Goal: Task Accomplishment & Management: Use online tool/utility

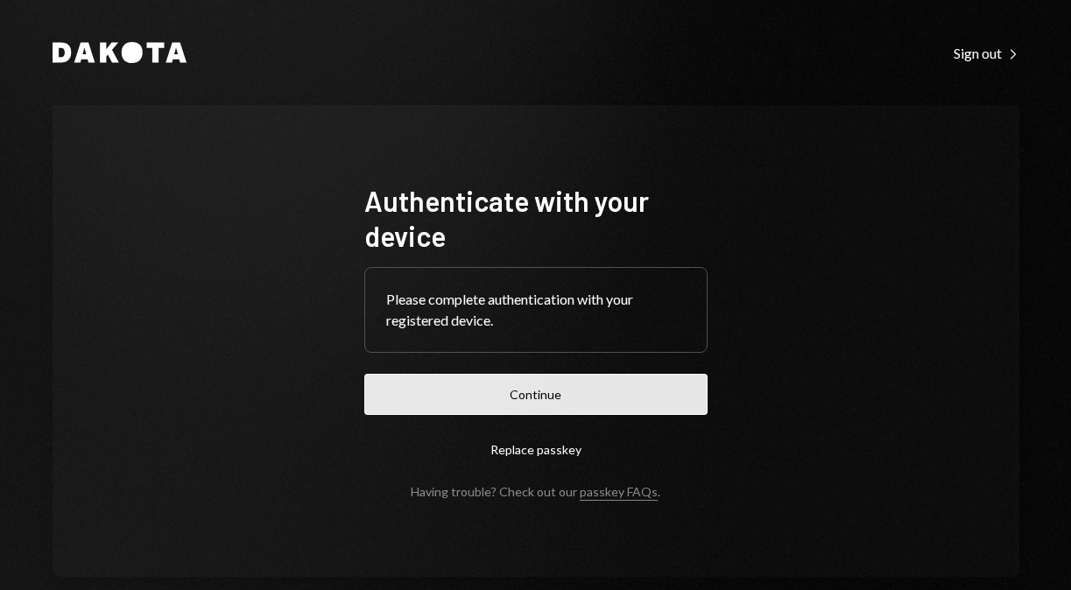
click at [521, 391] on button "Continue" at bounding box center [535, 394] width 343 height 41
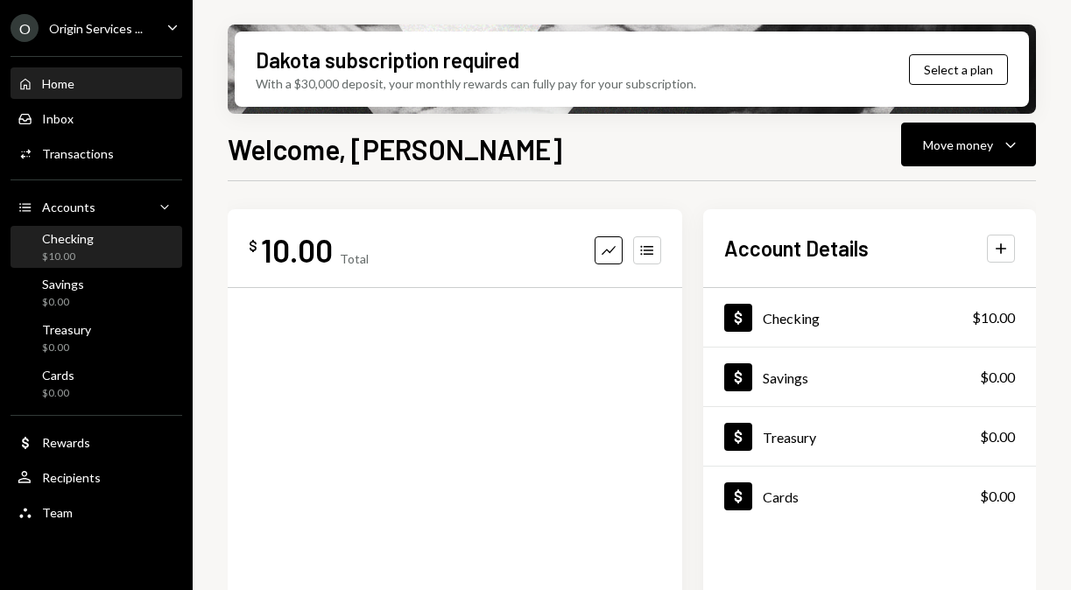
click at [92, 254] on div "Checking $10.00" at bounding box center [97, 247] width 158 height 33
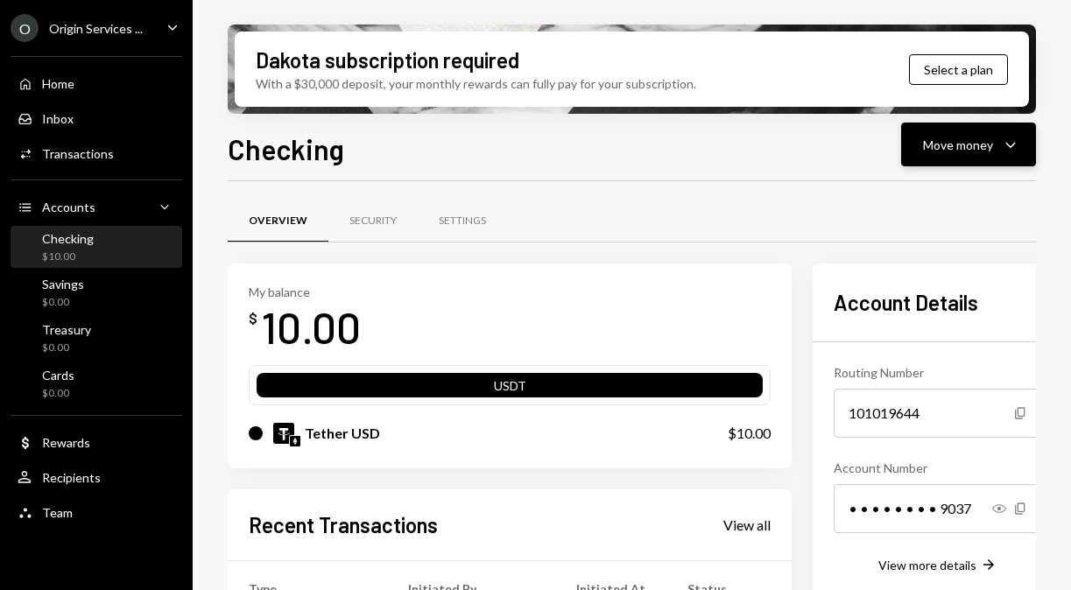
click at [969, 151] on div "Move money" at bounding box center [958, 145] width 70 height 18
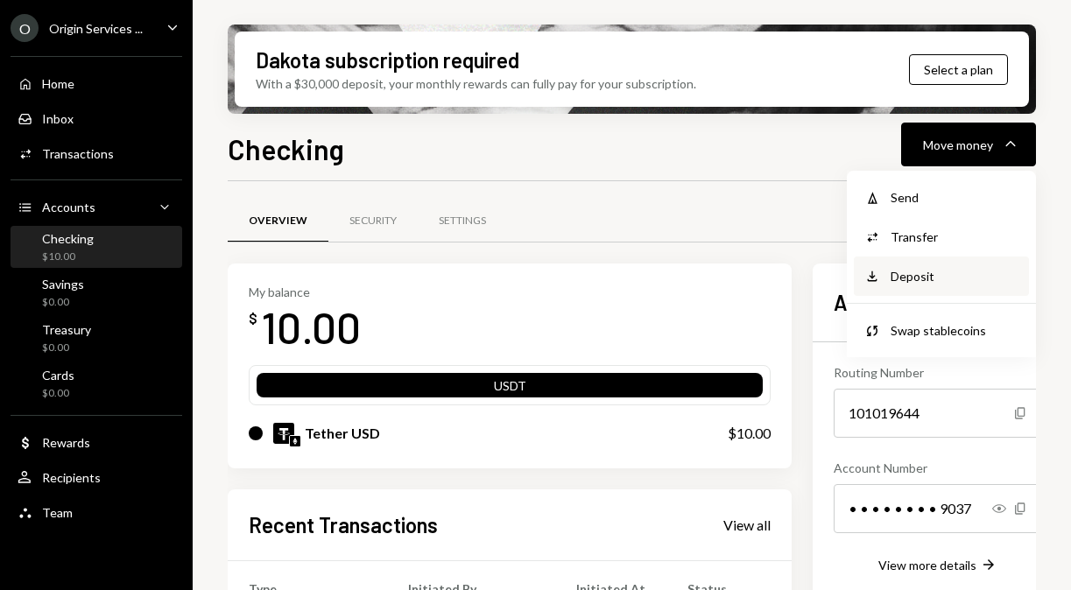
click at [901, 274] on div "Deposit" at bounding box center [955, 276] width 128 height 18
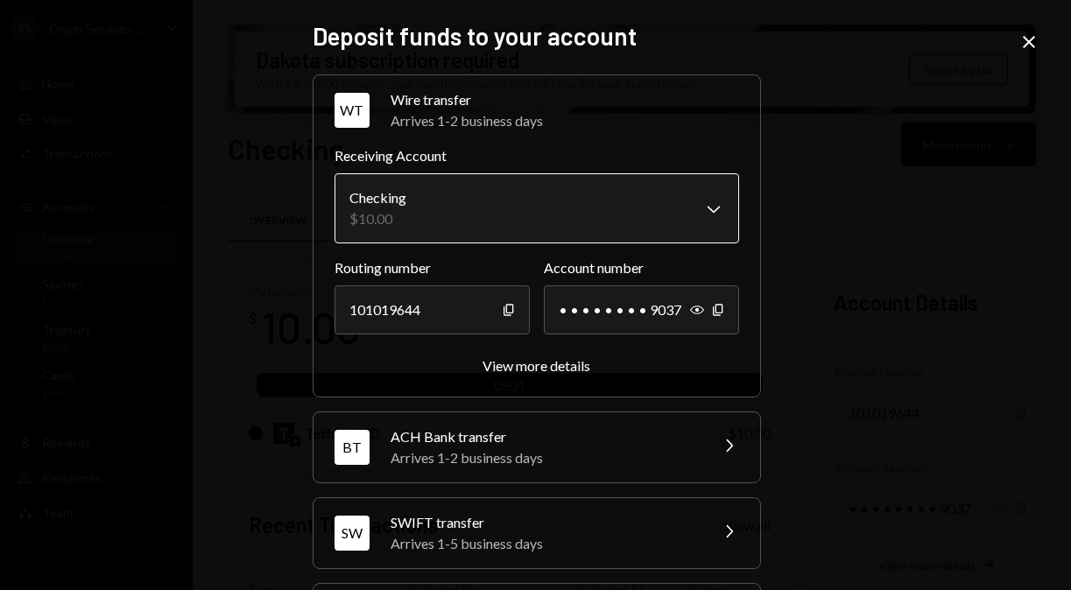
click at [667, 214] on body "O Origin Services ... Caret Down Home Home Inbox Inbox Activities Transactions …" at bounding box center [535, 295] width 1071 height 590
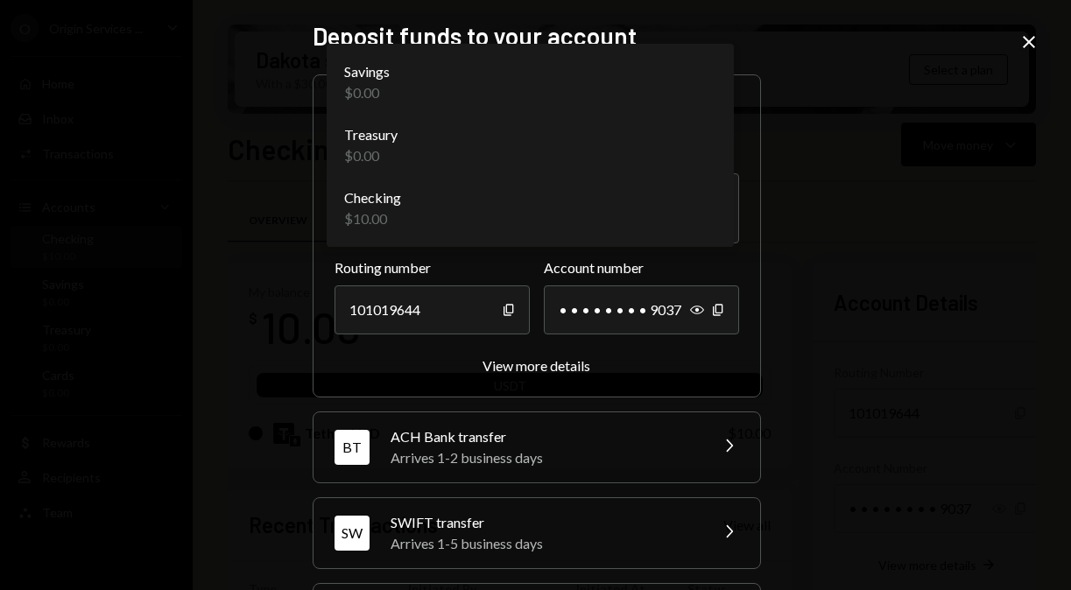
click at [797, 190] on div "**********" at bounding box center [535, 295] width 1071 height 590
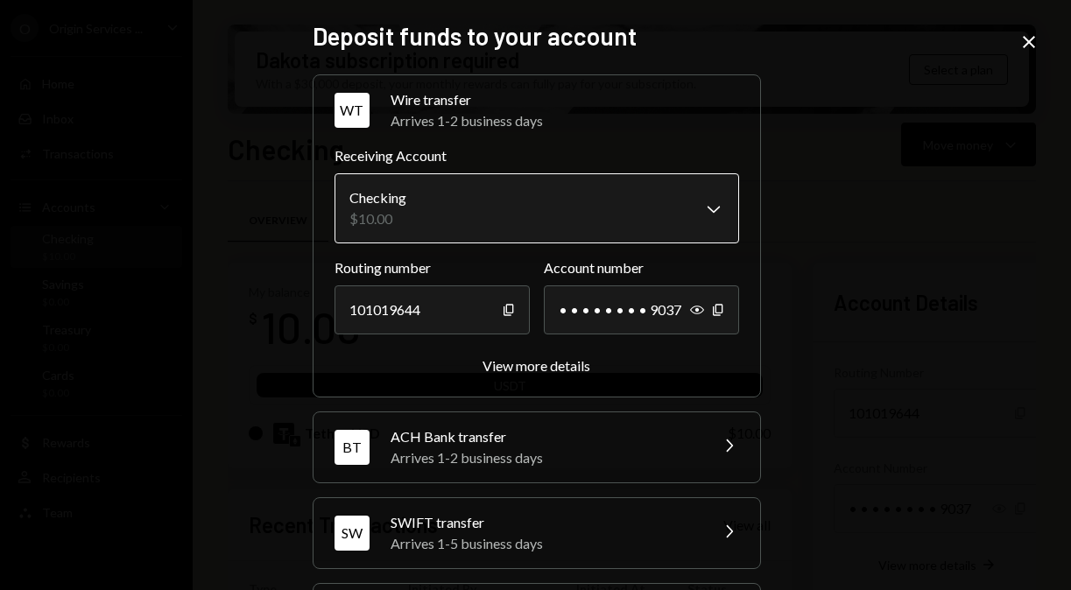
scroll to position [179, 0]
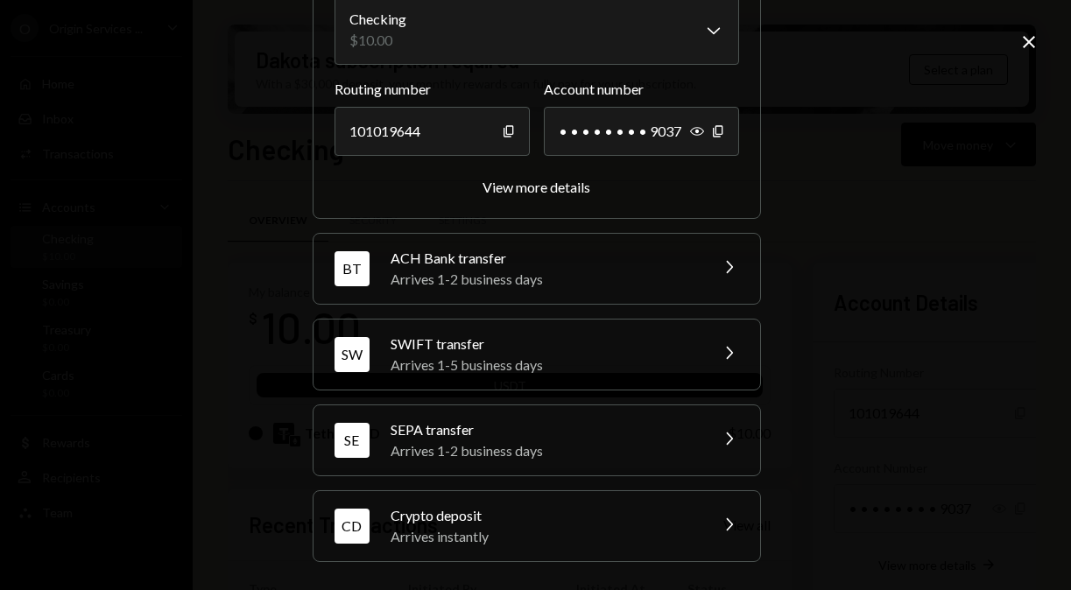
click at [527, 521] on div "Crypto deposit" at bounding box center [544, 515] width 307 height 21
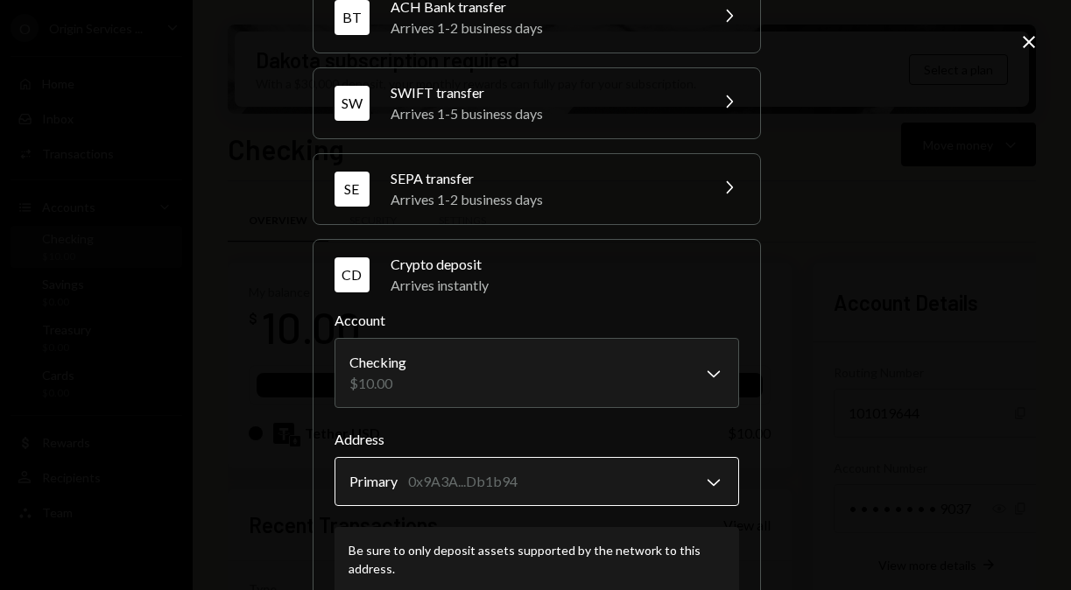
click at [496, 480] on body "O Origin Services ... Caret Down Home Home Inbox Inbox Activities Transactions …" at bounding box center [535, 295] width 1071 height 590
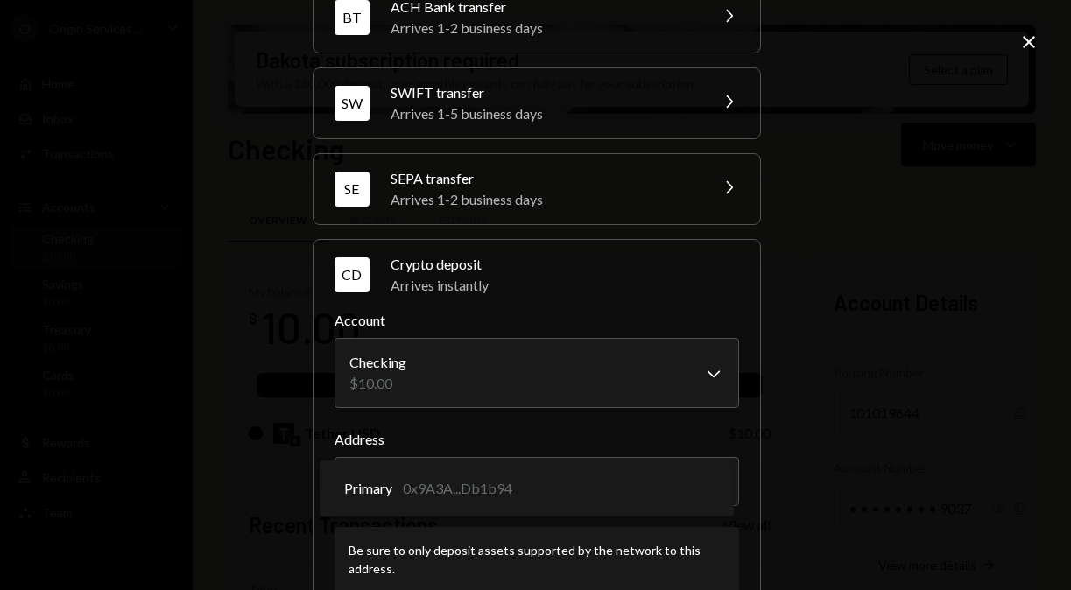
click at [718, 429] on label "Address" at bounding box center [537, 439] width 405 height 21
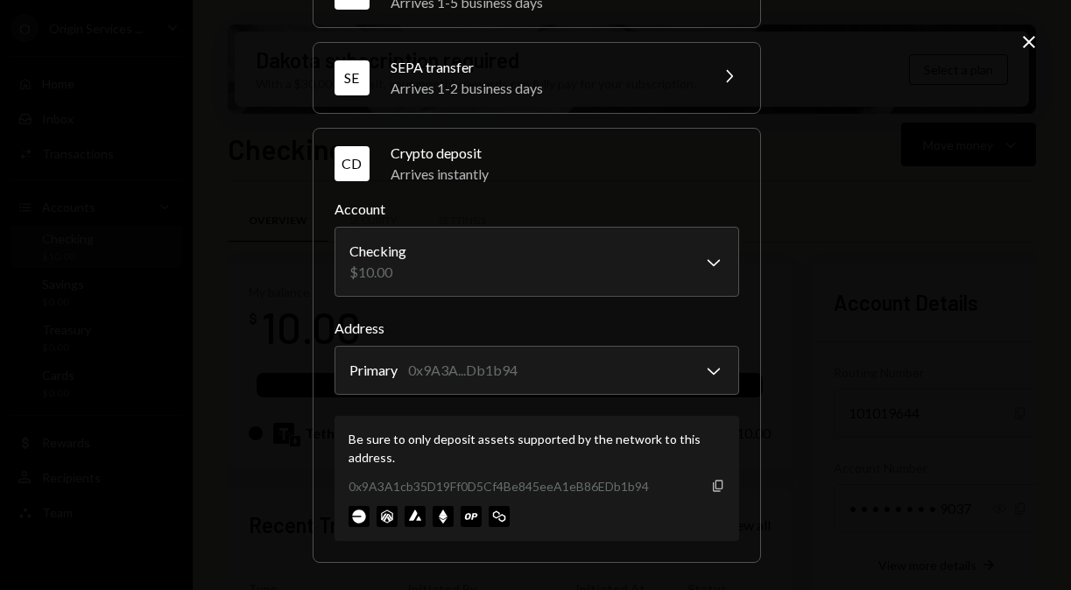
click at [714, 492] on div "Copy" at bounding box center [718, 486] width 14 height 14
click at [712, 481] on icon "Copy" at bounding box center [718, 486] width 14 height 14
